Goal: Task Accomplishment & Management: Manage account settings

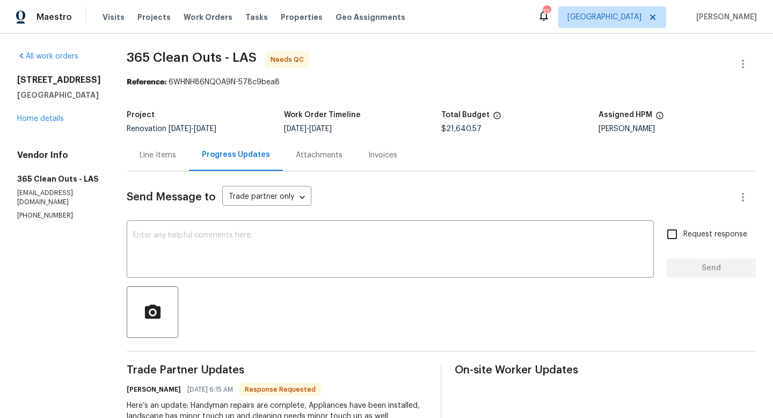
click at [717, 132] on div "[PERSON_NAME]" at bounding box center [677, 129] width 157 height 8
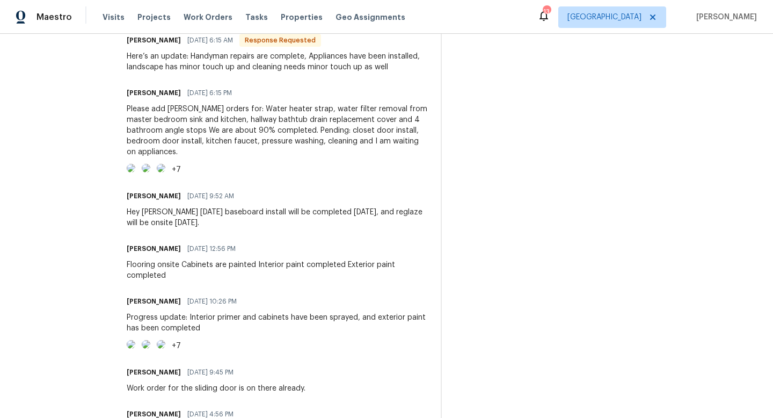
scroll to position [347, 0]
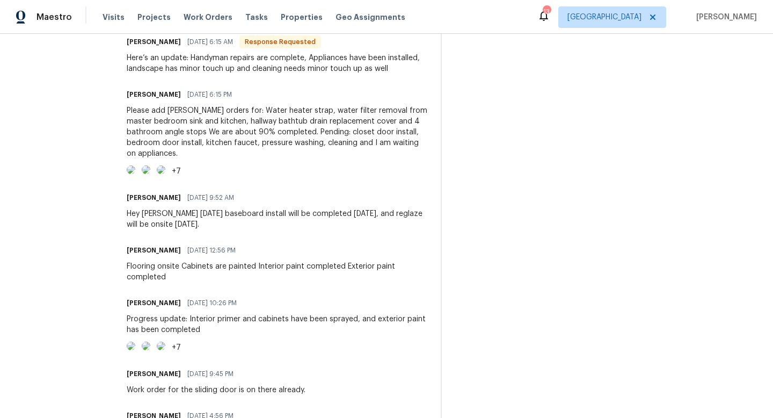
drag, startPoint x: 408, startPoint y: 157, endPoint x: 411, endPoint y: 199, distance: 42.0
click at [411, 177] on div "+7" at bounding box center [277, 171] width 301 height 12
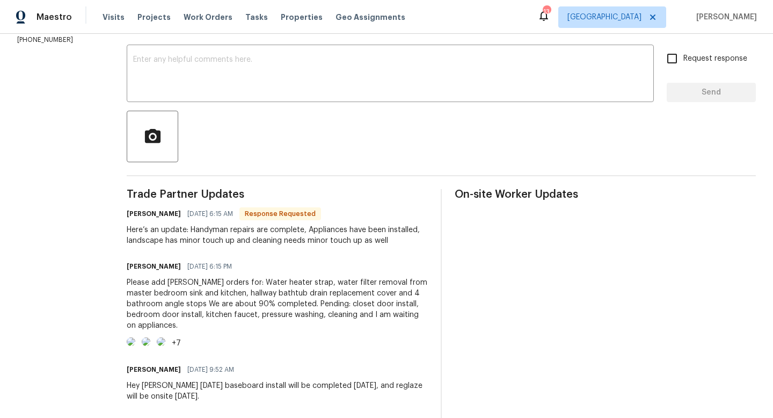
scroll to position [197, 0]
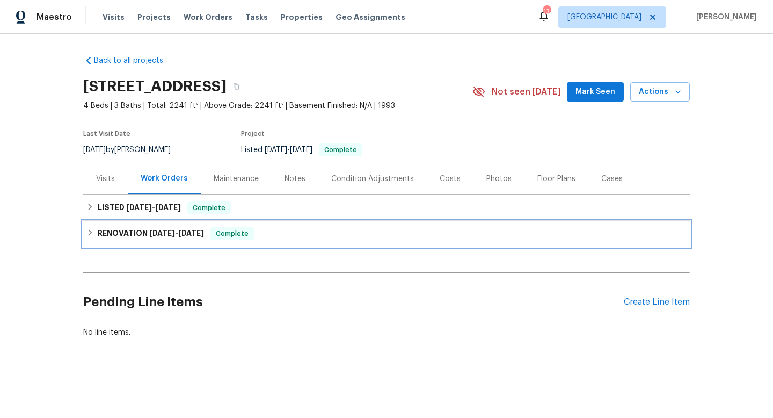
click at [97, 234] on div "RENOVATION [DATE] - [DATE] Complete" at bounding box center [386, 233] width 600 height 13
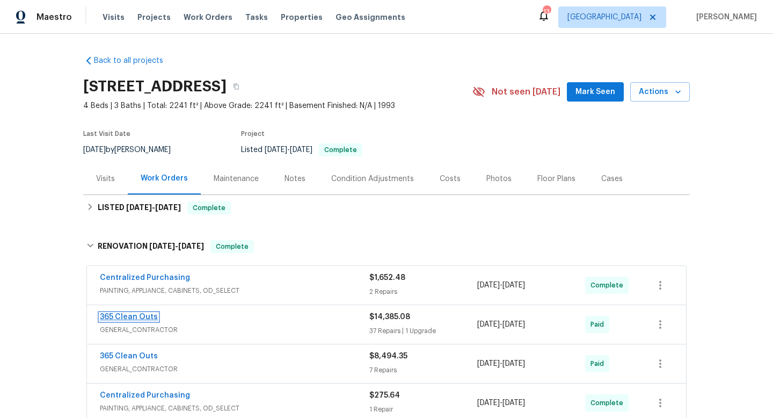
click at [139, 316] on link "365 Clean Outs" at bounding box center [129, 317] width 58 height 8
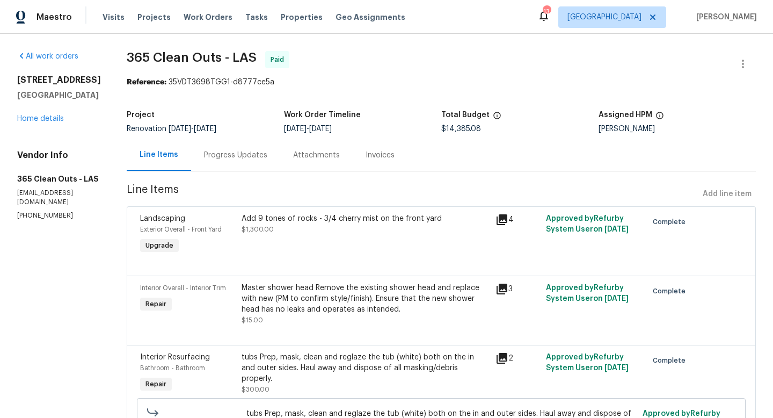
click at [235, 153] on div "Progress Updates" at bounding box center [235, 155] width 63 height 11
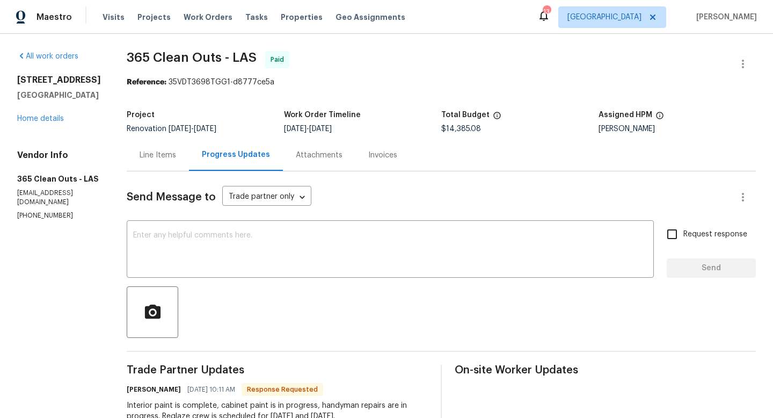
click at [298, 26] on div "Visits Projects Work Orders Tasks Properties Geo Assignments" at bounding box center [261, 16] width 316 height 21
click at [294, 21] on div "Visits Projects Work Orders Tasks Properties Geo Assignments" at bounding box center [261, 16] width 316 height 21
click at [294, 21] on span "Properties" at bounding box center [302, 17] width 42 height 11
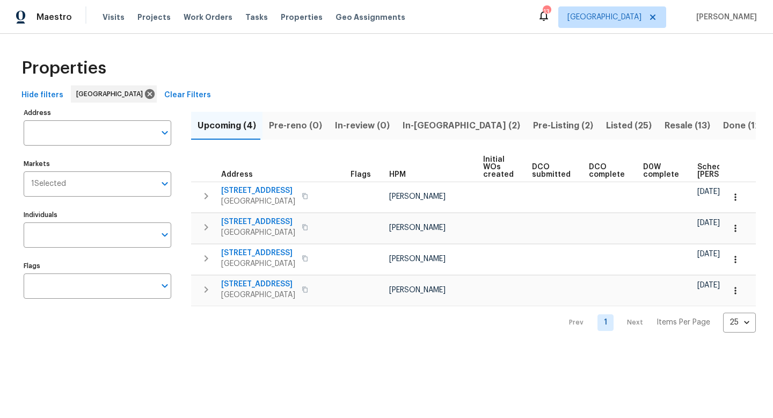
click at [436, 108] on div "Upcoming (4) Pre-reno (0) In-review (0) In-reno (2) Pre-Listing (2) Listed (25)…" at bounding box center [473, 218] width 565 height 227
click at [417, 129] on span "In-reno (2)" at bounding box center [462, 125] width 118 height 15
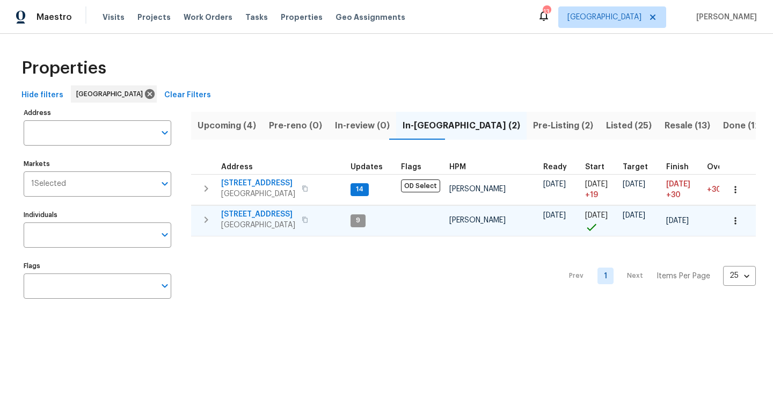
click at [249, 214] on span "4589 Spitfire St" at bounding box center [258, 214] width 74 height 11
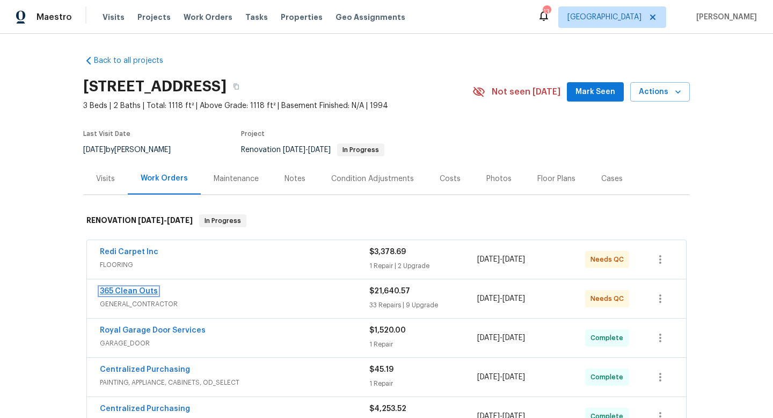
click at [147, 291] on link "365 Clean Outs" at bounding box center [129, 291] width 58 height 8
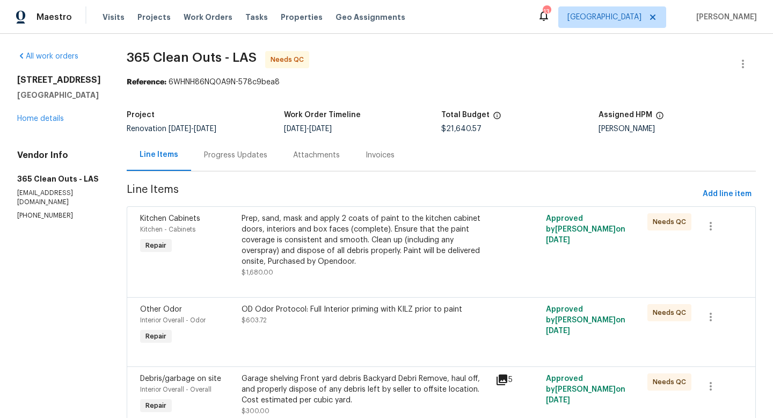
click at [249, 158] on div "Progress Updates" at bounding box center [235, 155] width 63 height 11
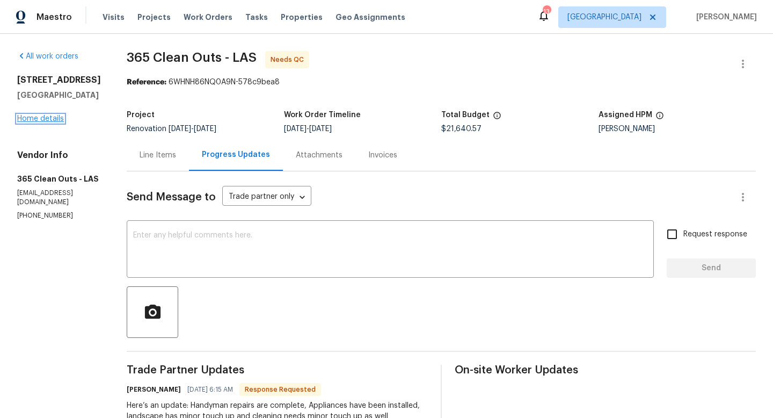
click at [40, 122] on link "Home details" at bounding box center [40, 119] width 47 height 8
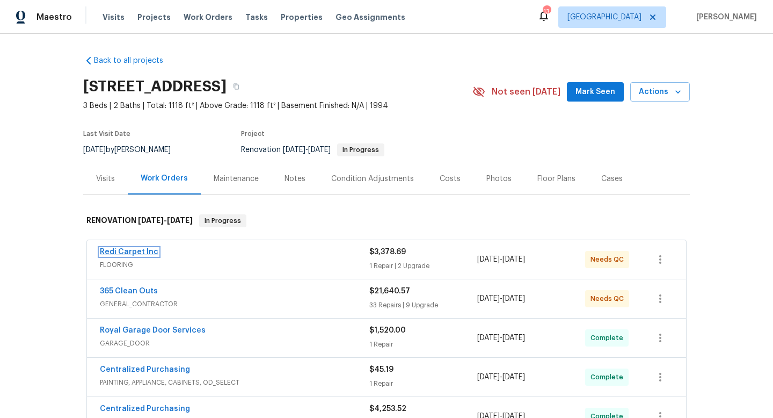
click at [147, 250] on link "Redi Carpet Inc" at bounding box center [129, 252] width 59 height 8
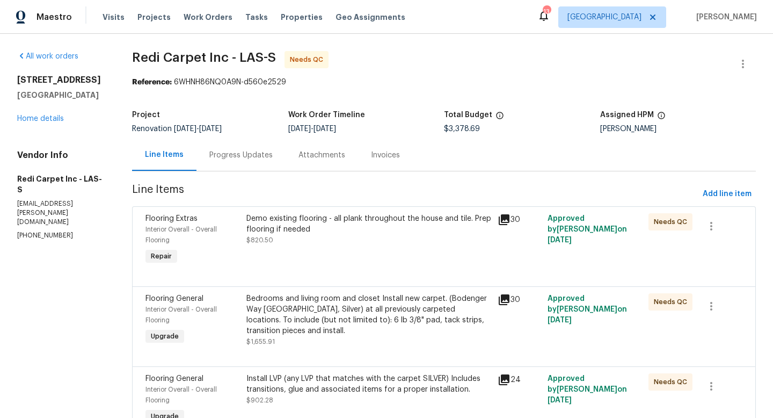
click at [266, 158] on div "Progress Updates" at bounding box center [240, 155] width 63 height 11
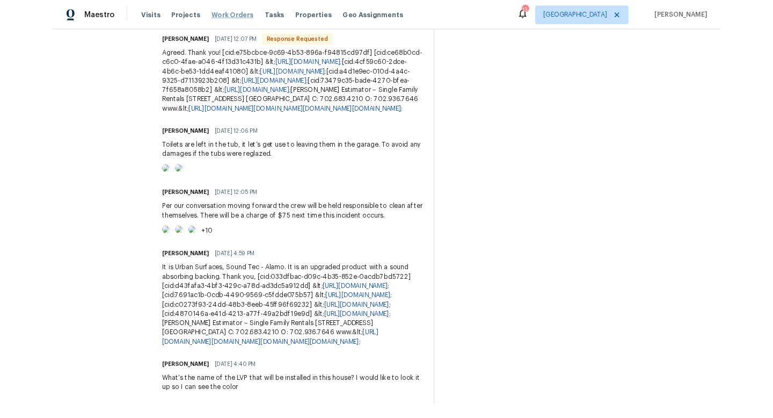
scroll to position [413, 9]
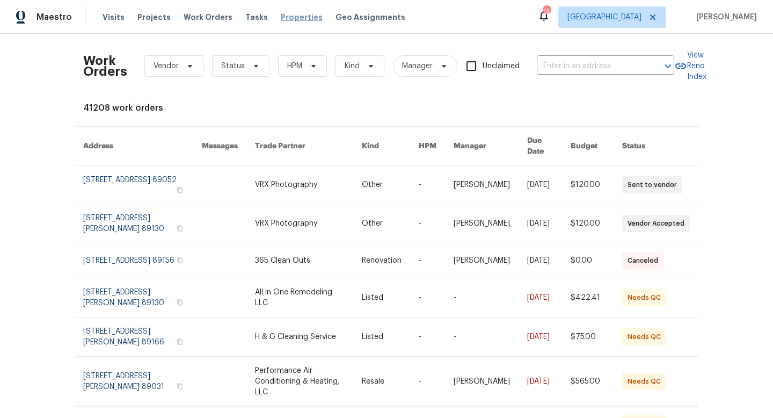
click at [300, 20] on span "Properties" at bounding box center [302, 17] width 42 height 11
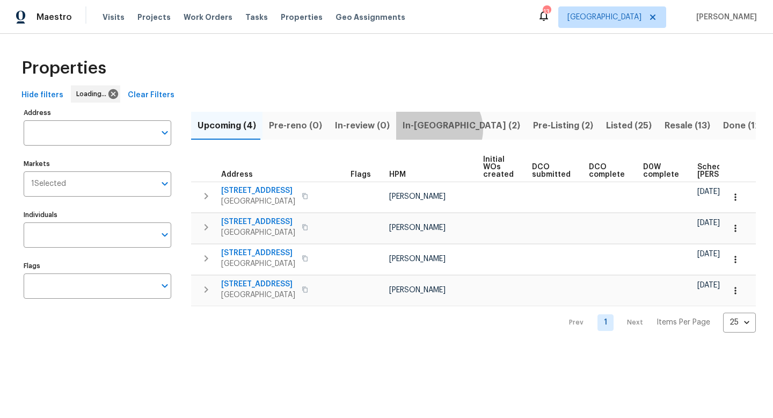
click at [430, 128] on span "In-reno (2)" at bounding box center [462, 125] width 118 height 15
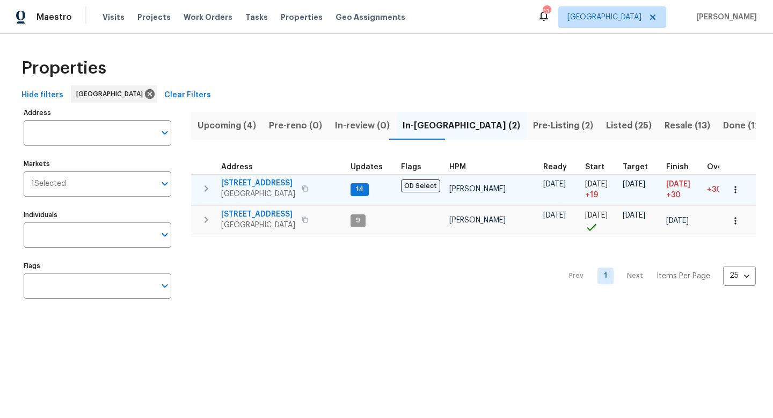
click at [251, 182] on span "[STREET_ADDRESS]" at bounding box center [258, 183] width 74 height 11
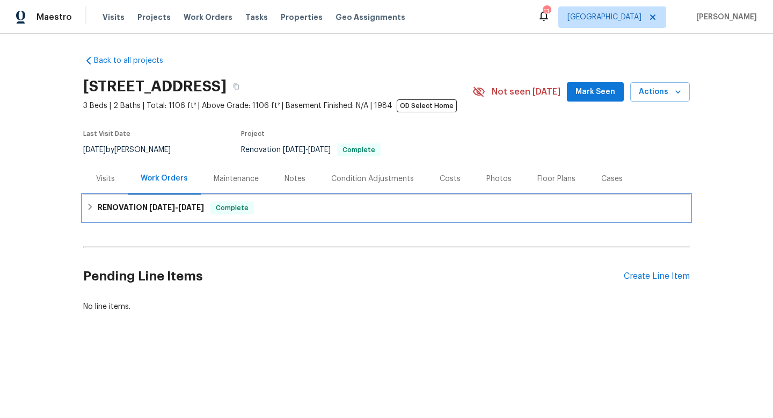
click at [146, 208] on h6 "RENOVATION [DATE] - [DATE]" at bounding box center [151, 207] width 106 height 13
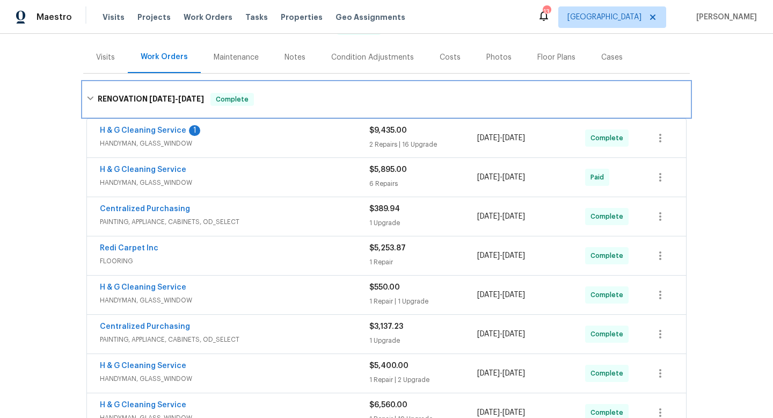
scroll to position [150, 0]
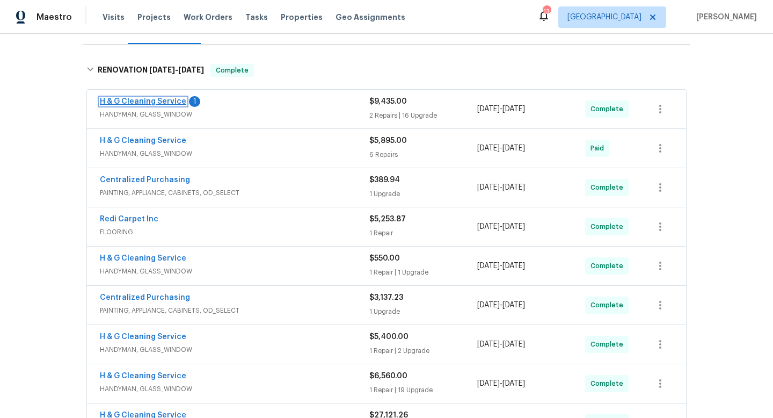
click at [171, 99] on link "H & G Cleaning Service" at bounding box center [143, 102] width 86 height 8
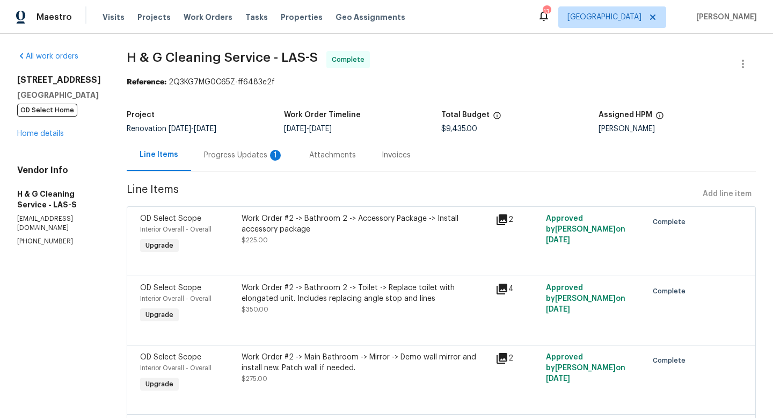
click at [296, 155] on div "Progress Updates 1" at bounding box center [243, 155] width 105 height 32
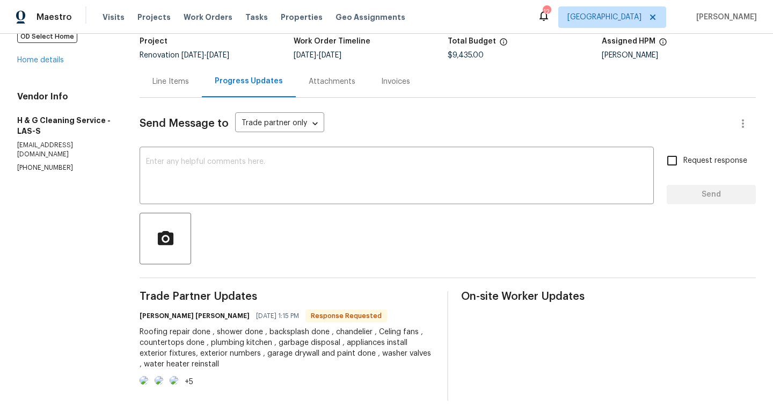
scroll to position [119, 0]
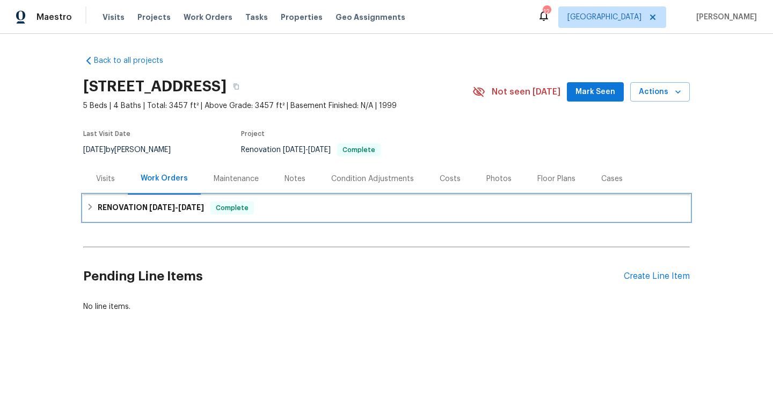
click at [163, 214] on div "RENOVATION [DATE] - [DATE] Complete" at bounding box center [386, 208] width 607 height 26
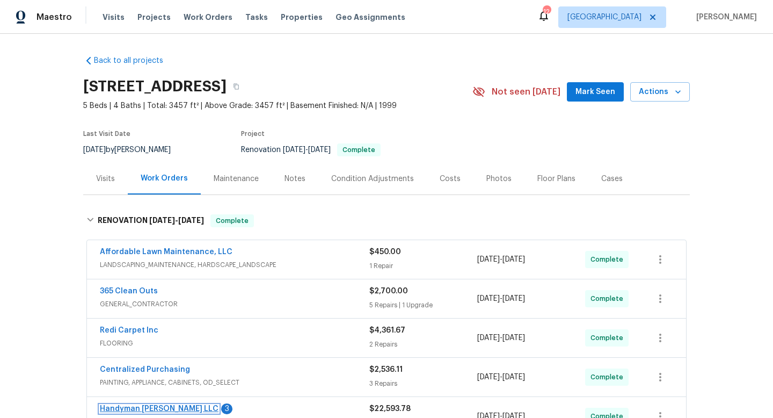
click at [151, 412] on link "Handyman [PERSON_NAME] LLC" at bounding box center [159, 409] width 119 height 8
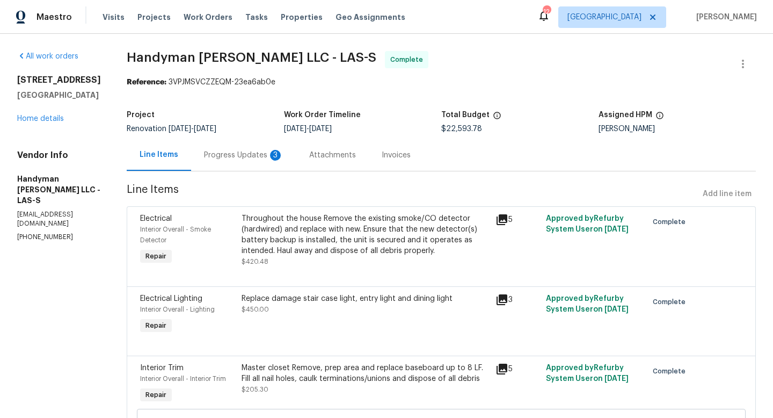
click at [270, 161] on div "Progress Updates 3" at bounding box center [243, 155] width 105 height 32
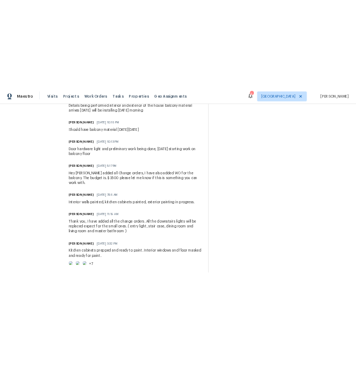
scroll to position [591, 0]
